Goal: Task Accomplishment & Management: Use online tool/utility

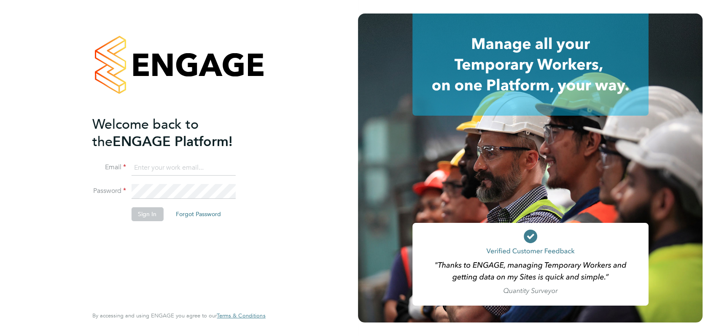
type input "angela@class1personnel.com"
click at [304, 210] on div "Welcome back to the ENGAGE Platform! Email angela@class1personnel.com Password …" at bounding box center [179, 168] width 358 height 336
click at [149, 215] on button "Sign In" at bounding box center [147, 214] width 32 height 14
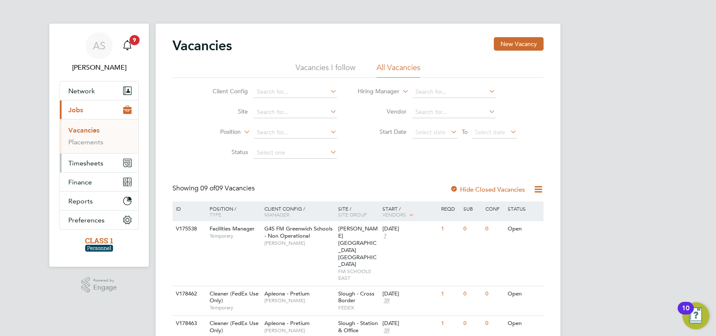
click at [84, 163] on span "Timesheets" at bounding box center [85, 163] width 35 height 8
click at [81, 148] on link "Timesheets" at bounding box center [85, 149] width 35 height 8
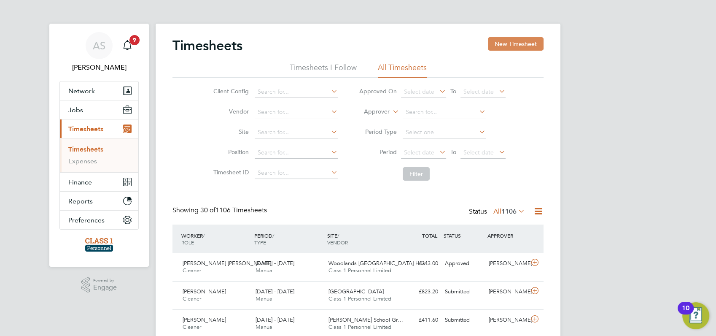
click at [509, 41] on button "New Timesheet" at bounding box center [516, 44] width 56 height 14
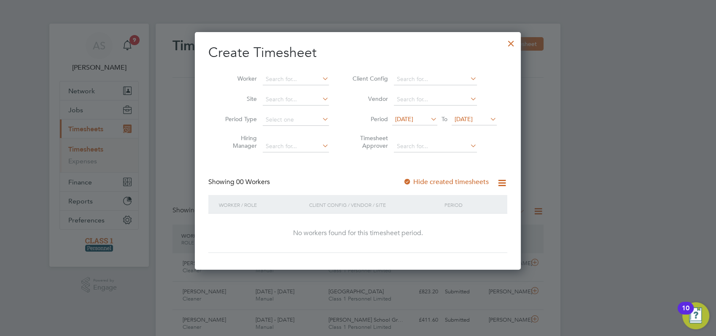
click at [414, 121] on span "[DATE]" at bounding box center [404, 119] width 18 height 8
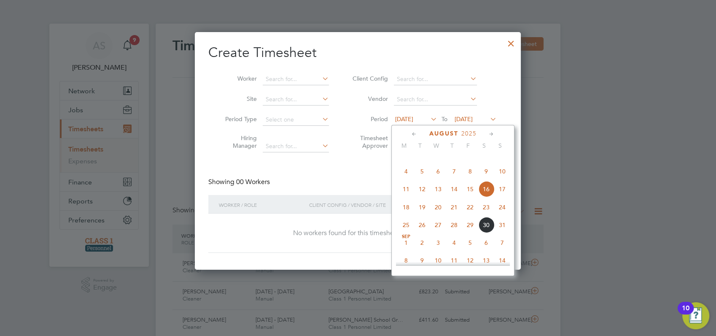
click at [406, 233] on span "25" at bounding box center [406, 225] width 16 height 16
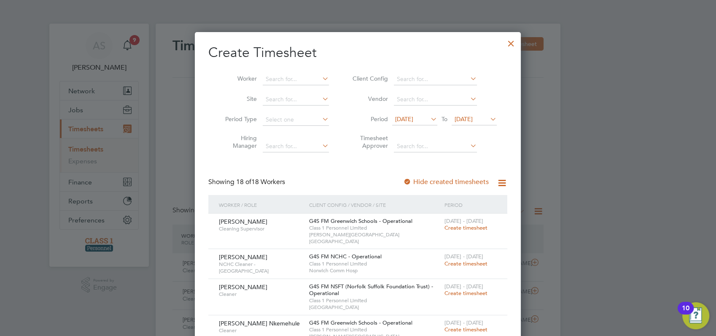
click at [467, 122] on span "[DATE]" at bounding box center [464, 119] width 18 height 8
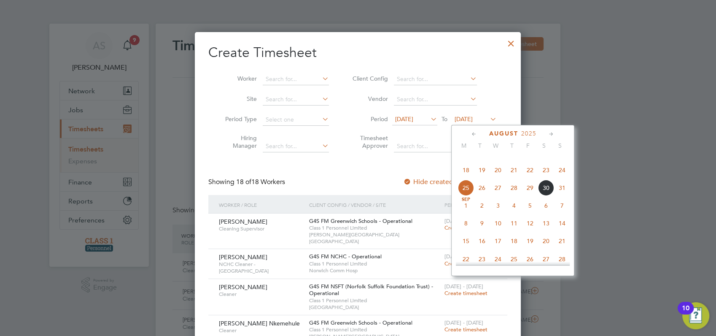
click at [559, 196] on span "31" at bounding box center [562, 188] width 16 height 16
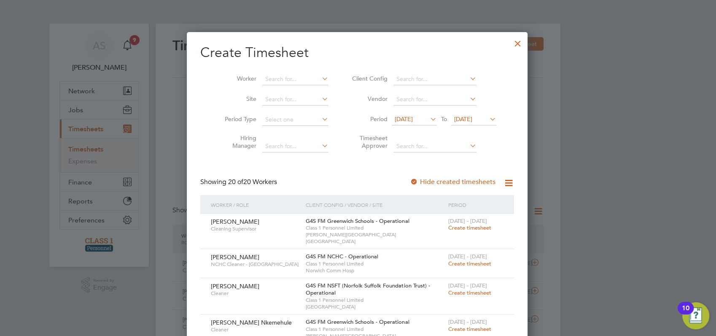
click at [572, 186] on div at bounding box center [358, 168] width 716 height 336
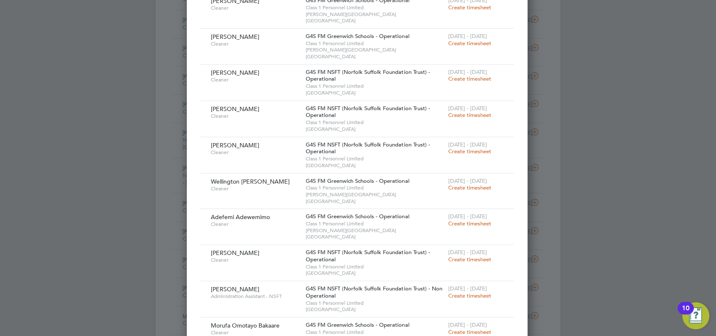
scroll to position [506, 0]
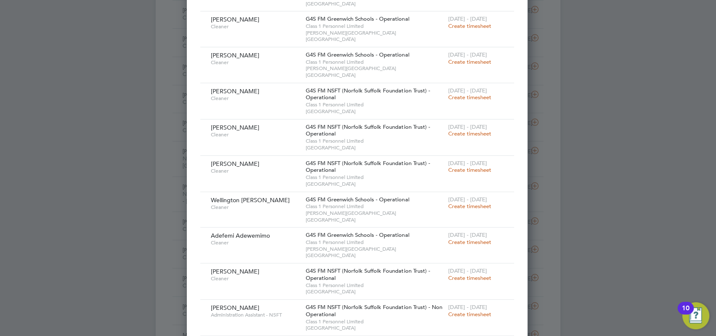
click at [472, 94] on span "Create timesheet" at bounding box center [470, 97] width 43 height 7
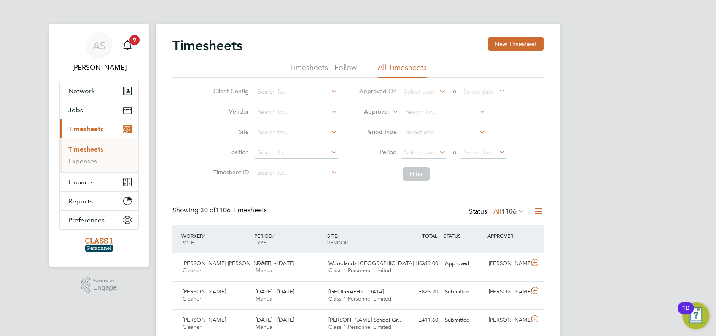
scroll to position [21, 73]
